Goal: Task Accomplishment & Management: Use online tool/utility

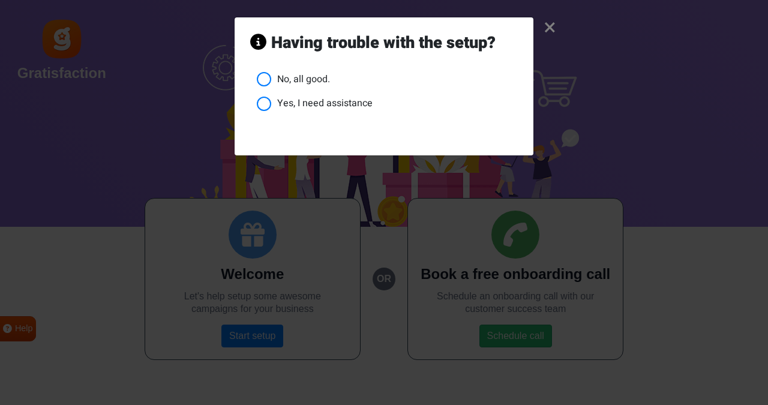
click at [301, 80] on li "No, all good." at bounding box center [387, 79] width 261 height 15
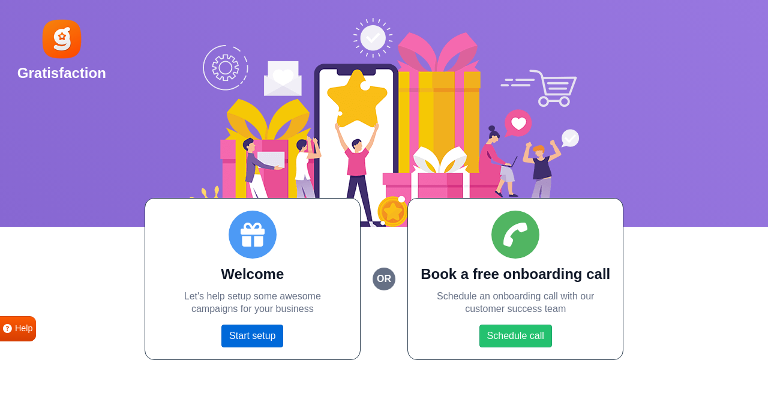
click at [252, 347] on link "Start setup" at bounding box center [252, 336] width 62 height 23
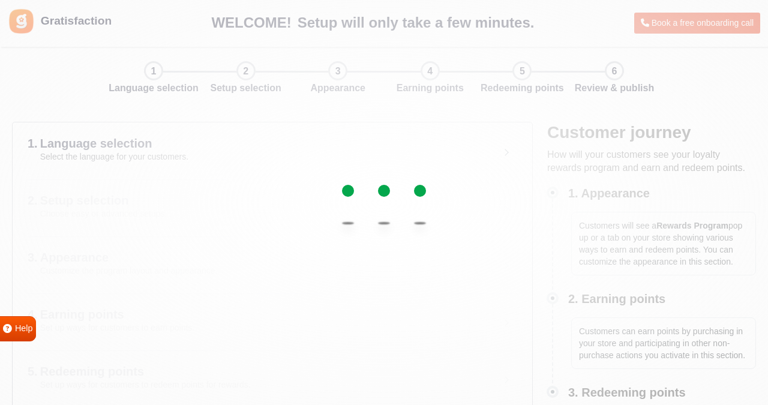
click at [267, 339] on div at bounding box center [384, 202] width 768 height 405
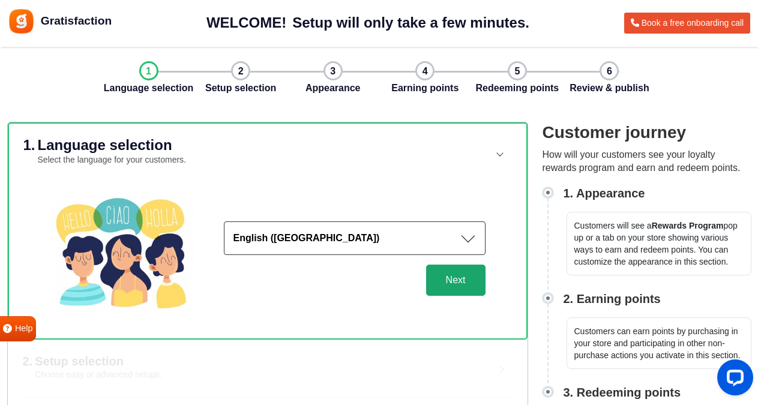
click at [451, 288] on button "Next" at bounding box center [455, 280] width 59 height 31
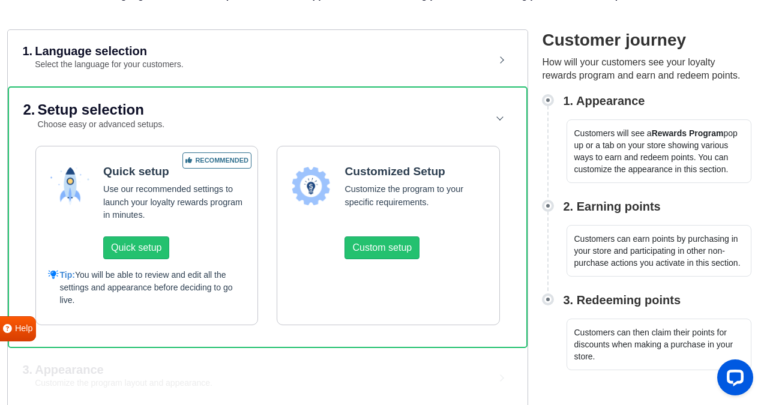
scroll to position [96, 0]
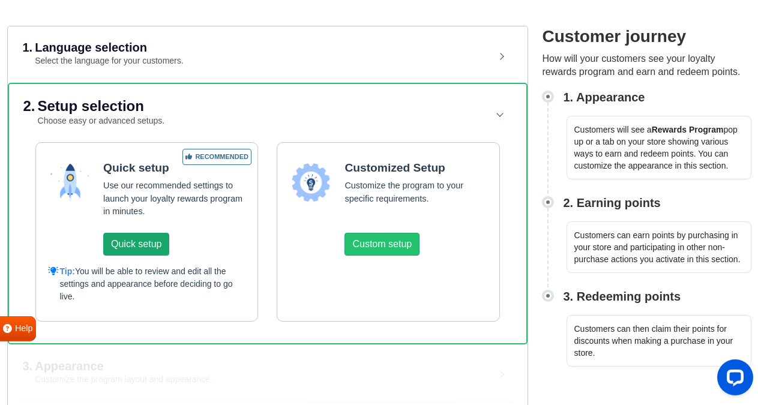
click at [122, 250] on button "Quick setup" at bounding box center [136, 244] width 66 height 23
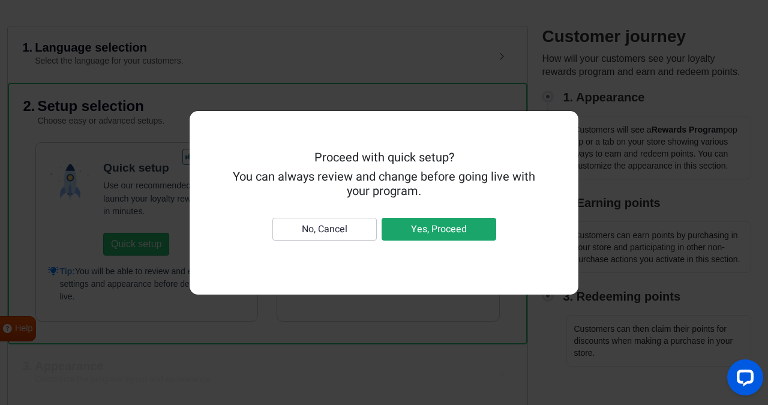
click at [421, 229] on button "Yes, Proceed" at bounding box center [439, 229] width 115 height 23
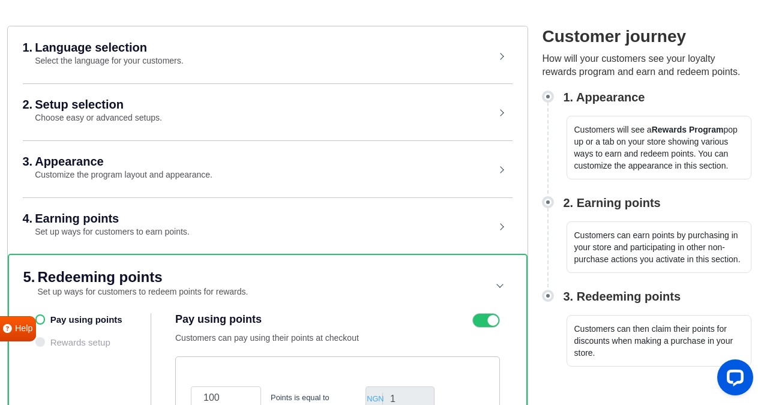
scroll to position [164, 0]
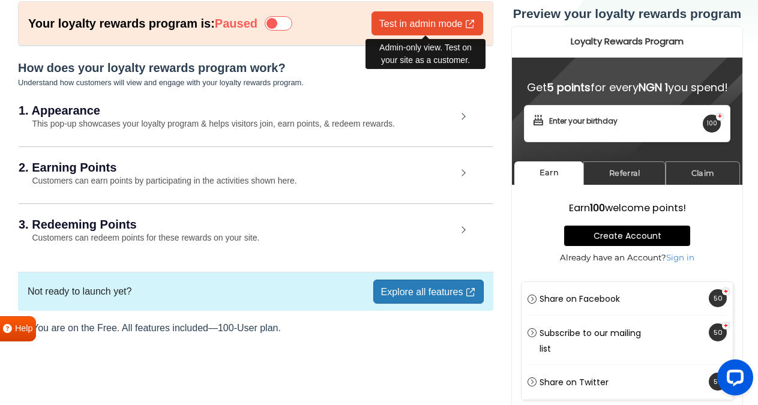
click at [425, 26] on link "Test in admin mode" at bounding box center [428, 23] width 112 height 24
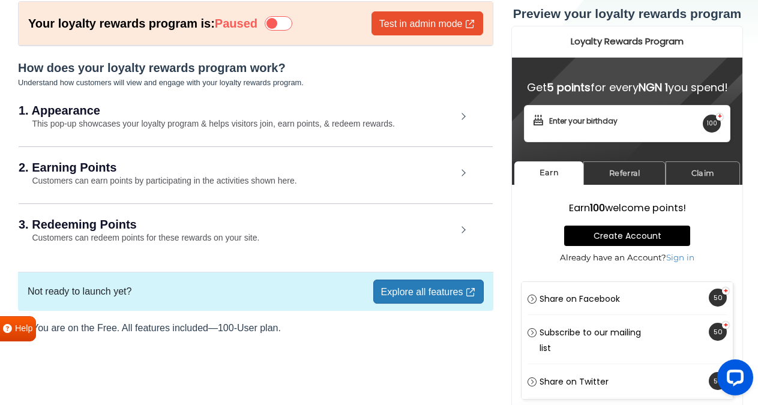
scroll to position [74, 0]
click at [434, 299] on link "Explore all features" at bounding box center [428, 292] width 110 height 24
